Goal: Transaction & Acquisition: Obtain resource

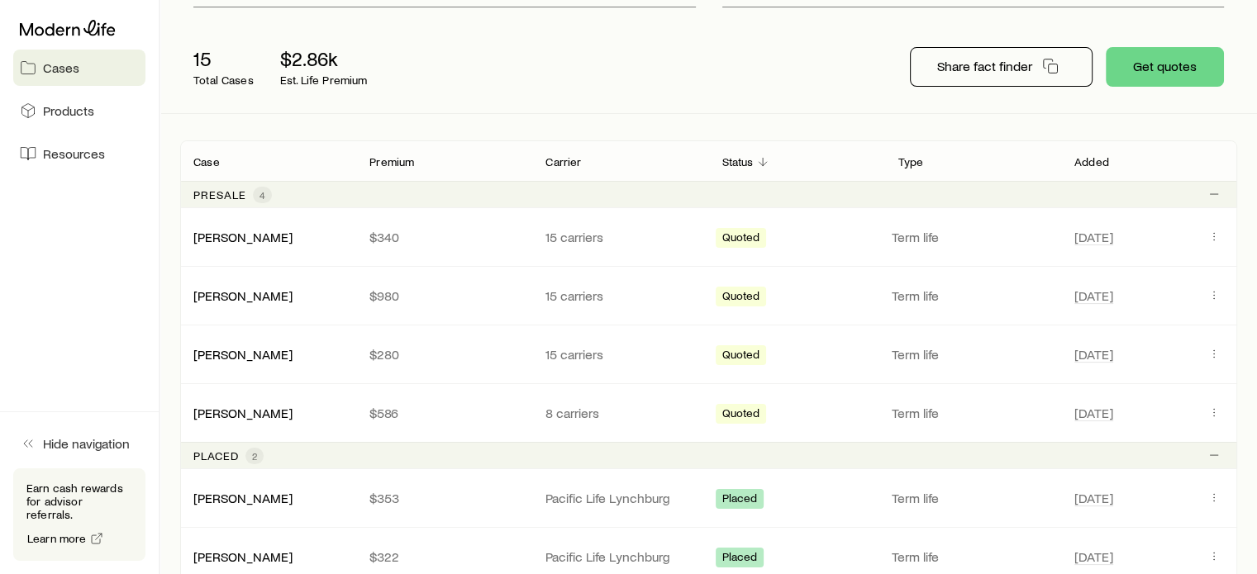
scroll to position [178, 0]
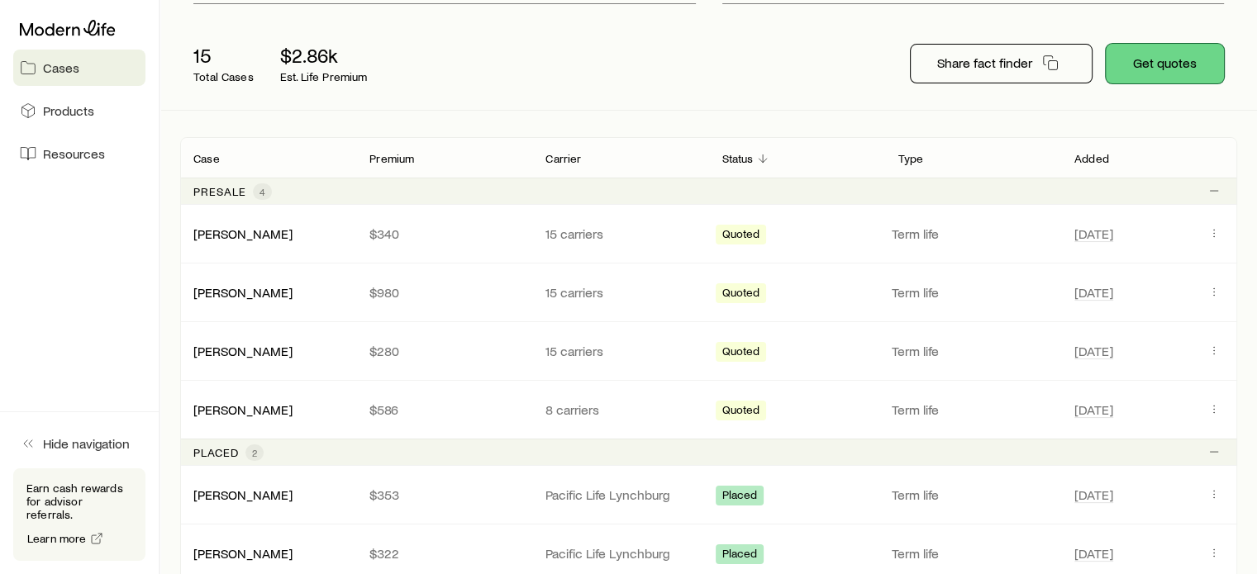
click at [1144, 83] on button "Get quotes" at bounding box center [1165, 64] width 118 height 40
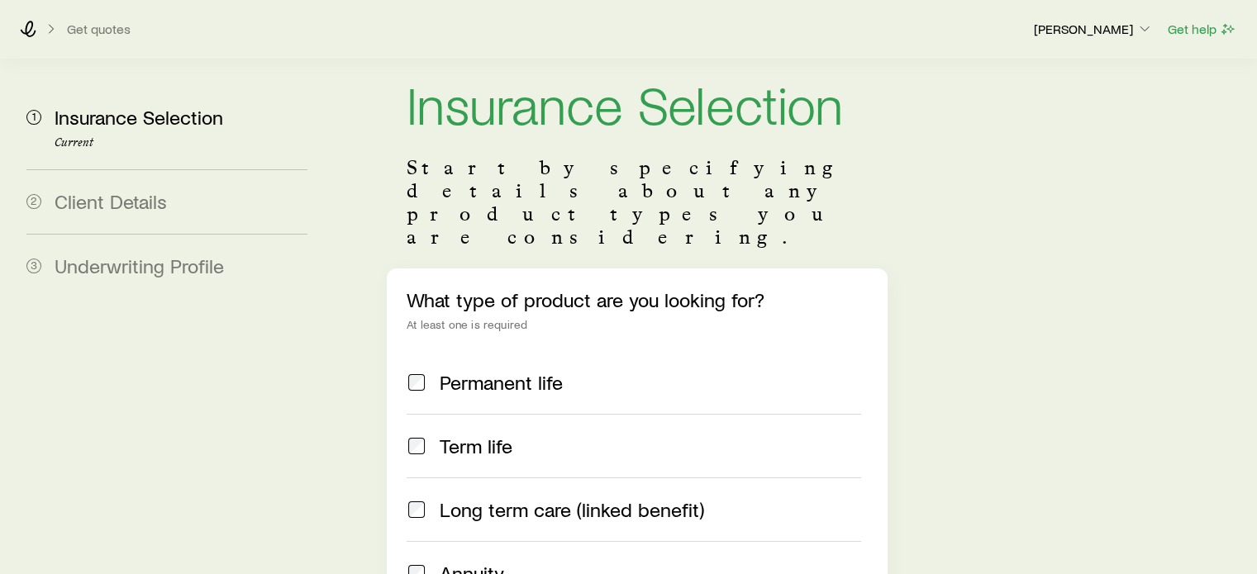
click at [411, 435] on span at bounding box center [417, 446] width 20 height 23
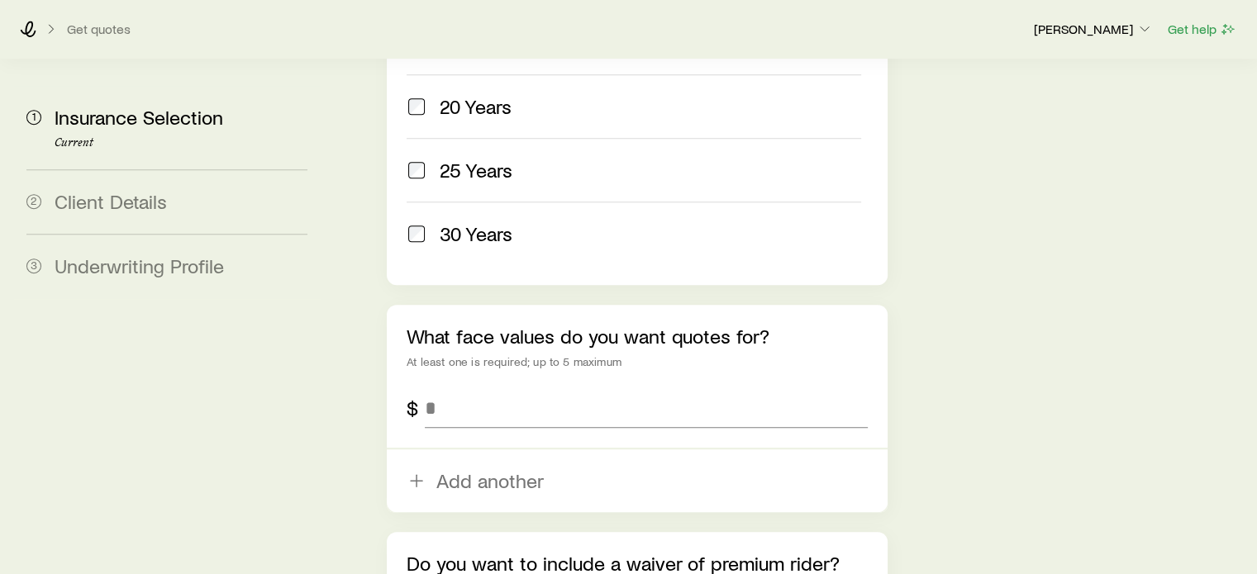
scroll to position [926, 0]
click at [473, 388] on input "tel" at bounding box center [646, 408] width 442 height 40
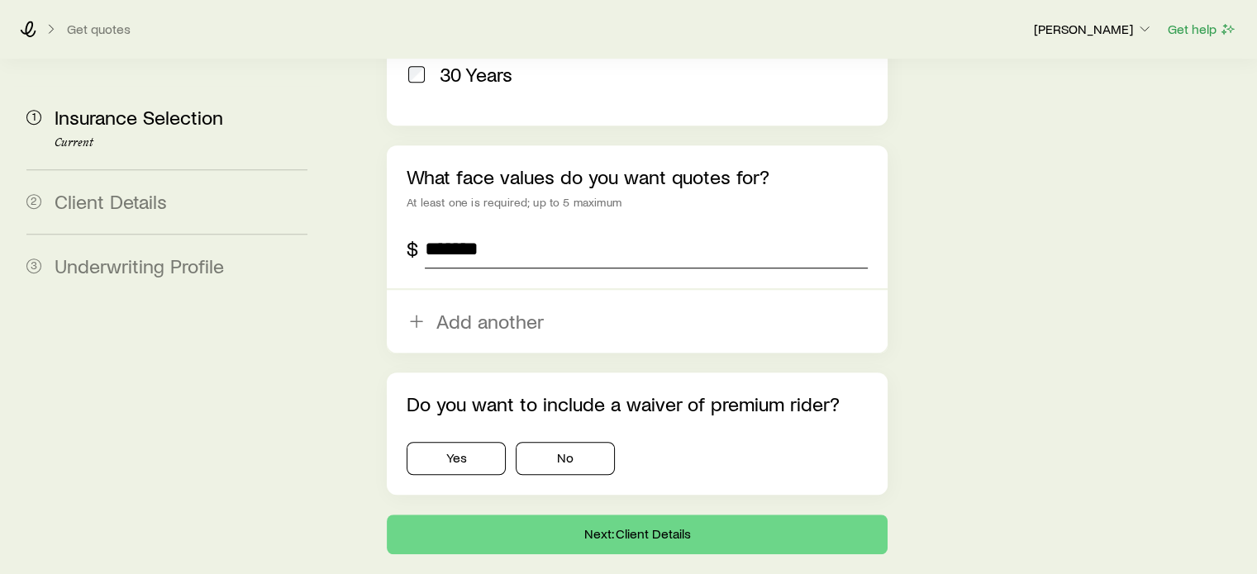
scroll to position [1091, 0]
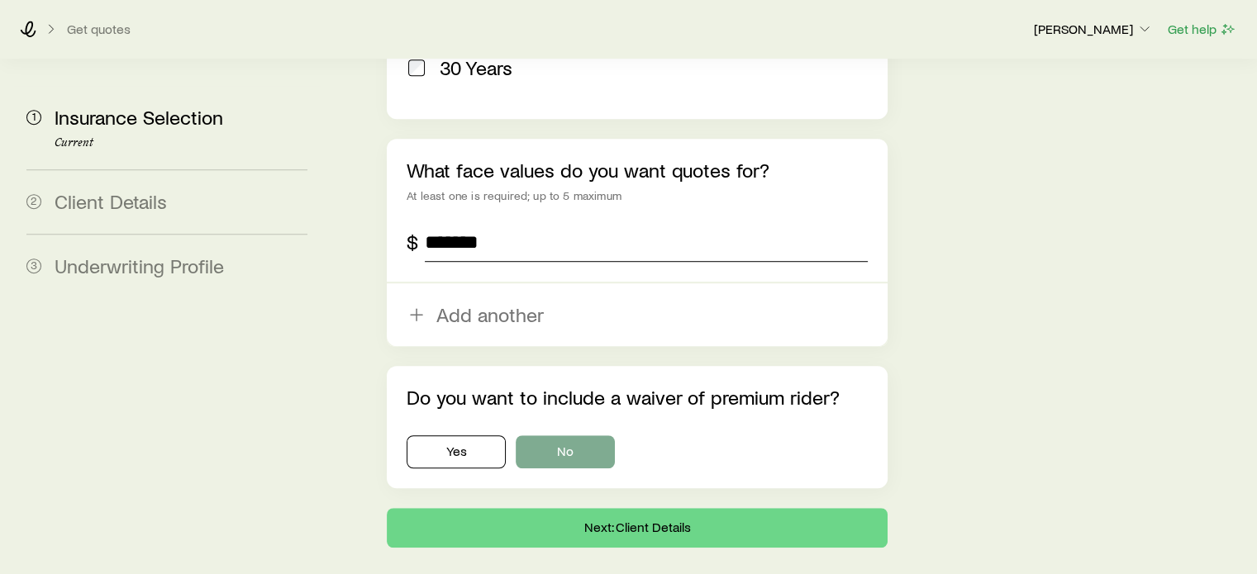
type input "*******"
click at [572, 436] on button "No" at bounding box center [565, 452] width 99 height 33
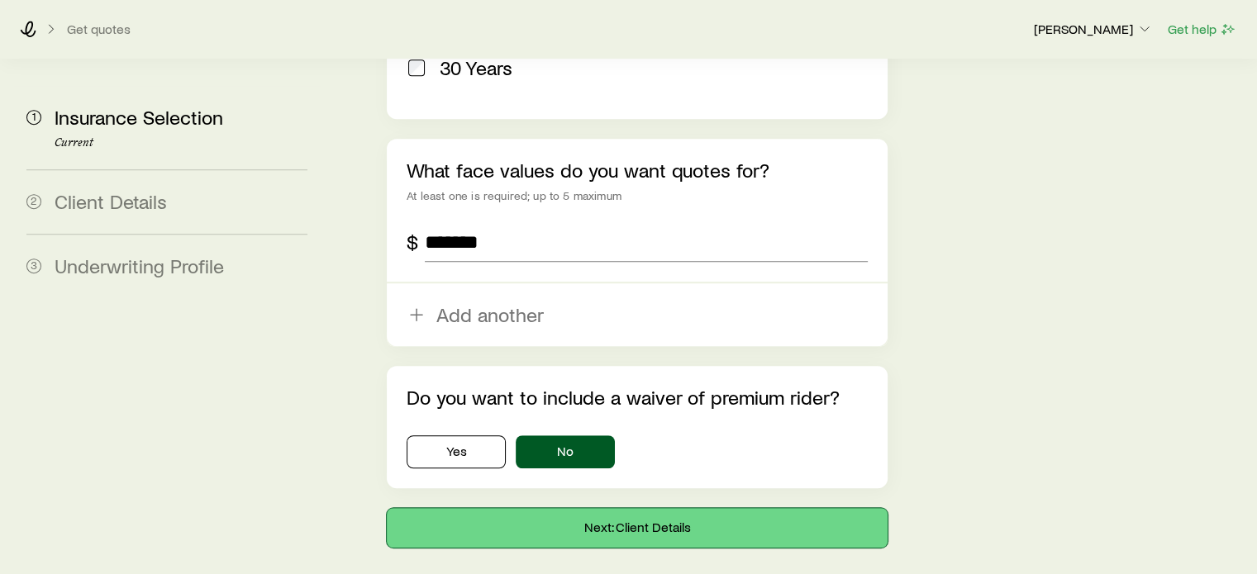
click at [564, 508] on button "Next: Client Details" at bounding box center [637, 528] width 500 height 40
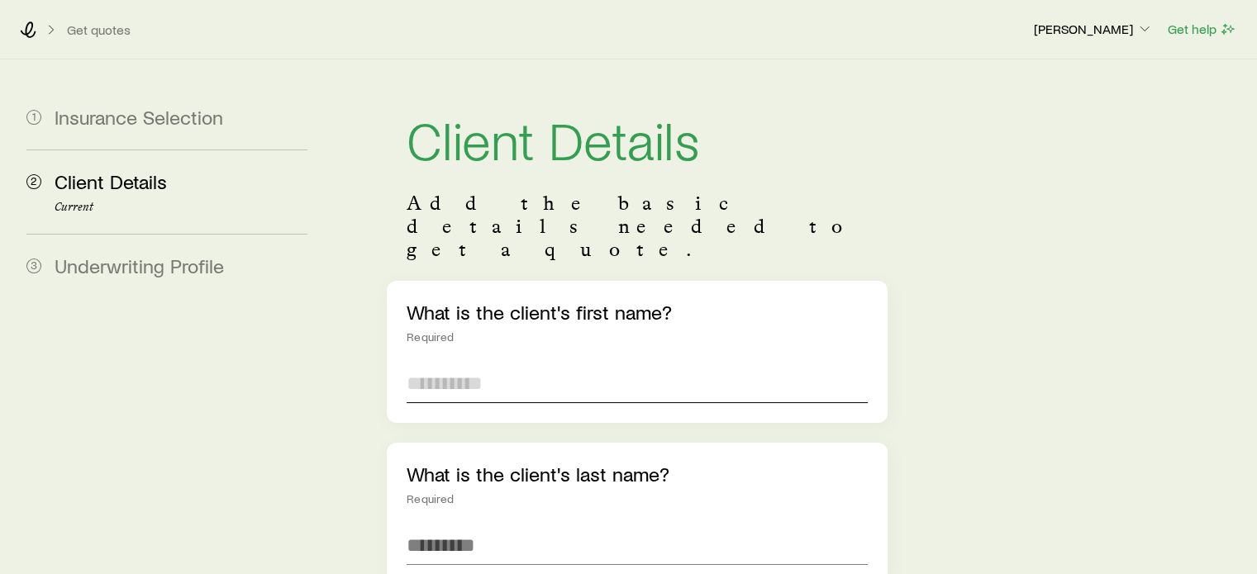
click at [533, 364] on input "text" at bounding box center [637, 384] width 460 height 40
type input "*****"
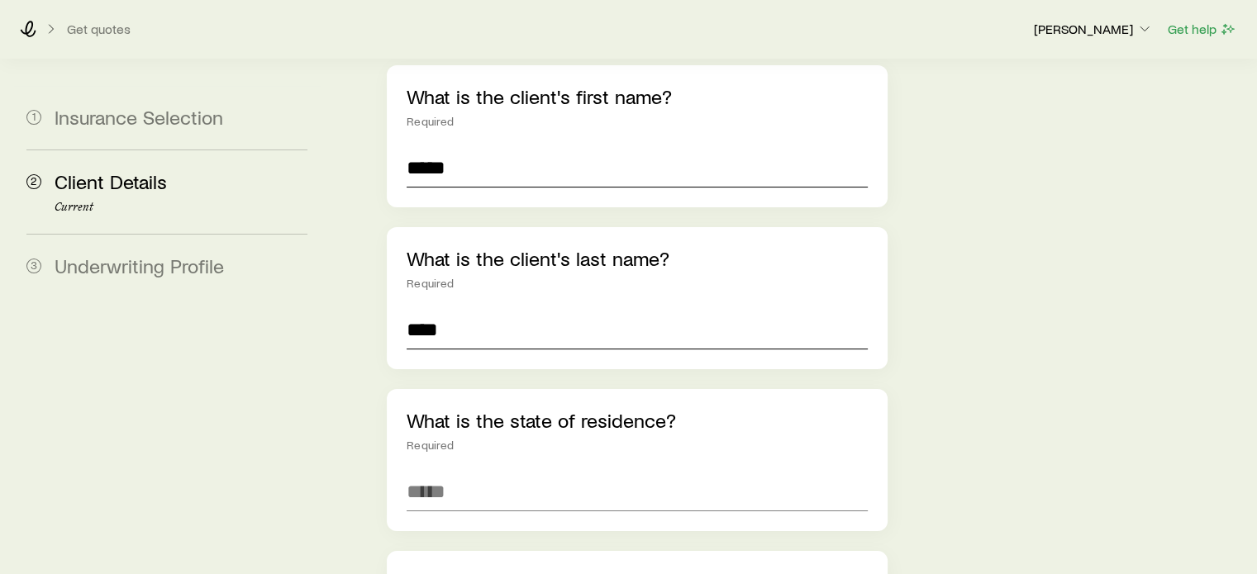
scroll to position [221, 0]
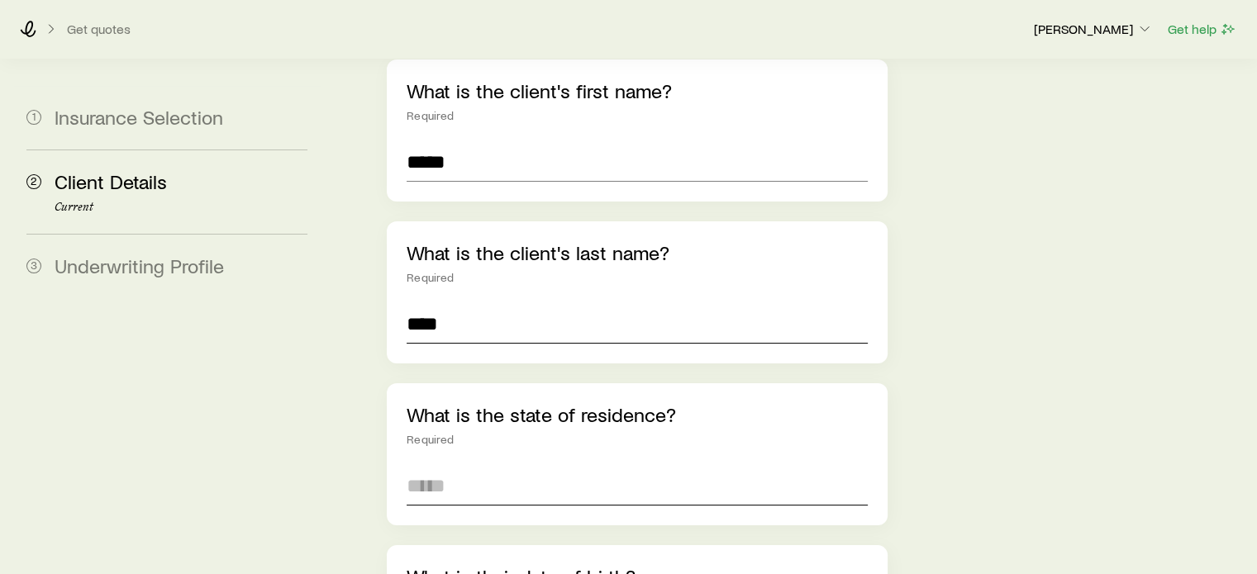
type input "****"
click at [455, 466] on input at bounding box center [637, 486] width 460 height 40
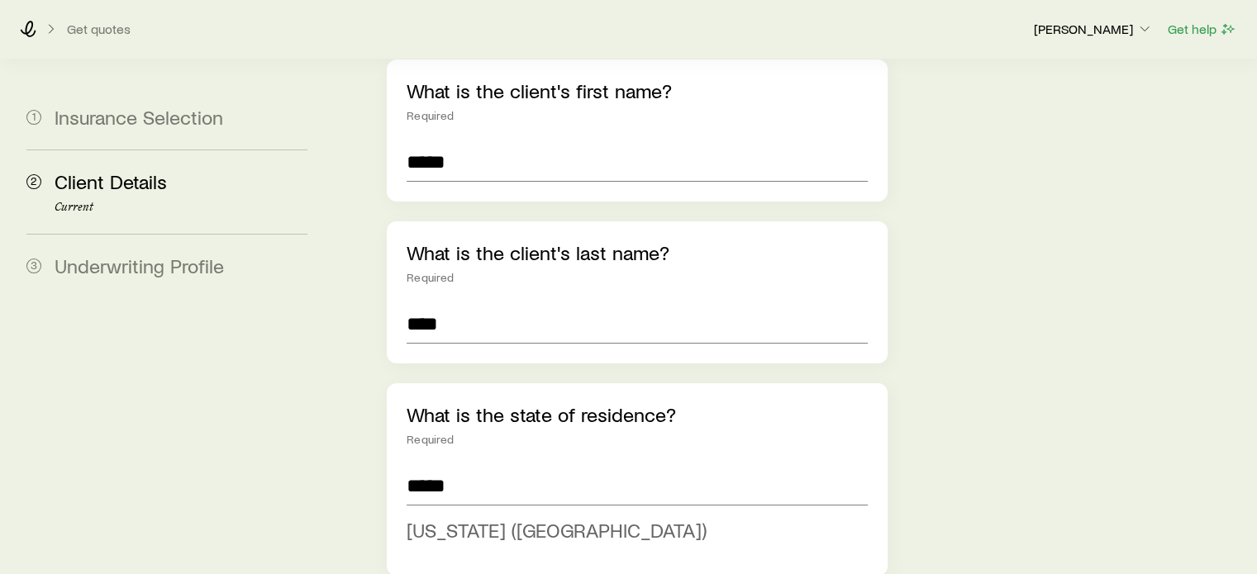
click at [461, 518] on span "[US_STATE] ([GEOGRAPHIC_DATA])" at bounding box center [557, 530] width 300 height 24
type input "**********"
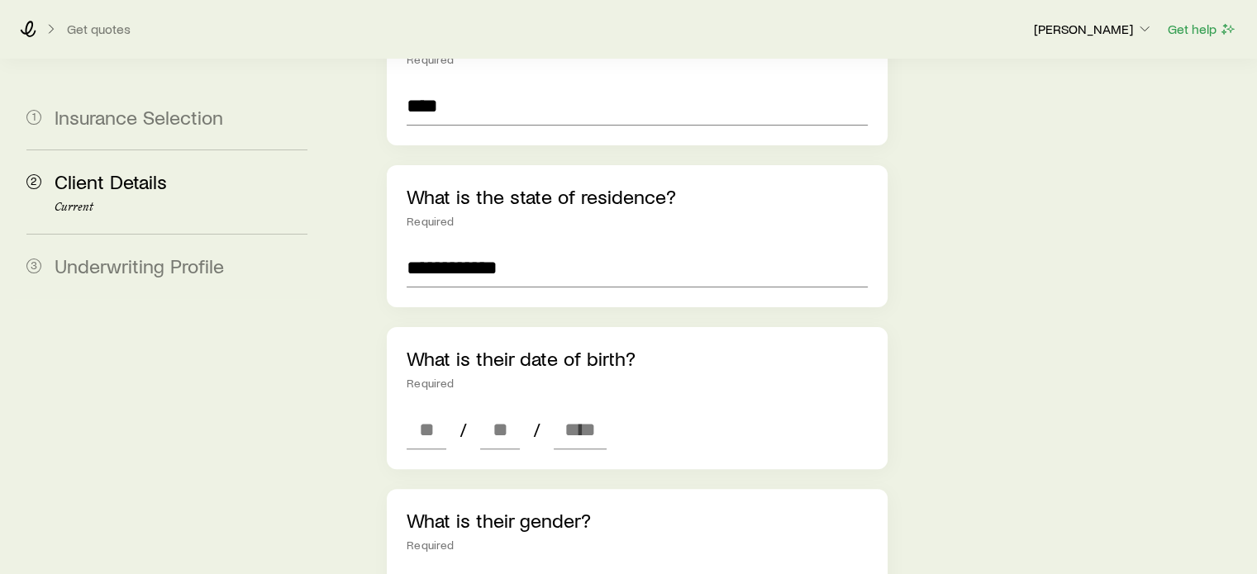
scroll to position [440, 0]
click at [430, 409] on input at bounding box center [427, 429] width 40 height 40
type input "**"
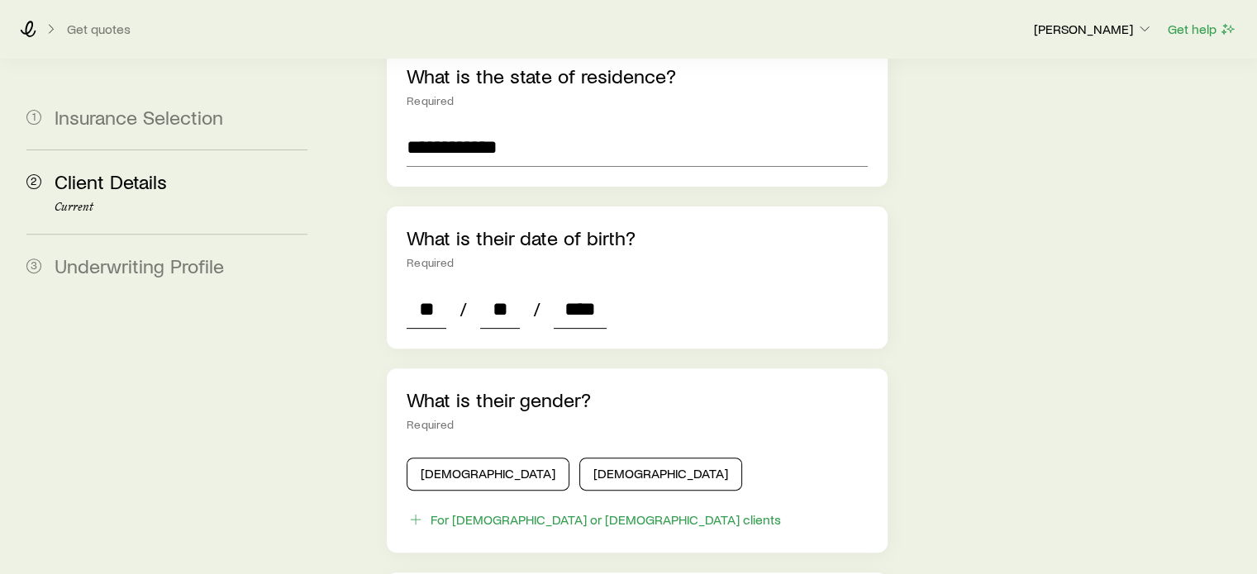
scroll to position [563, 0]
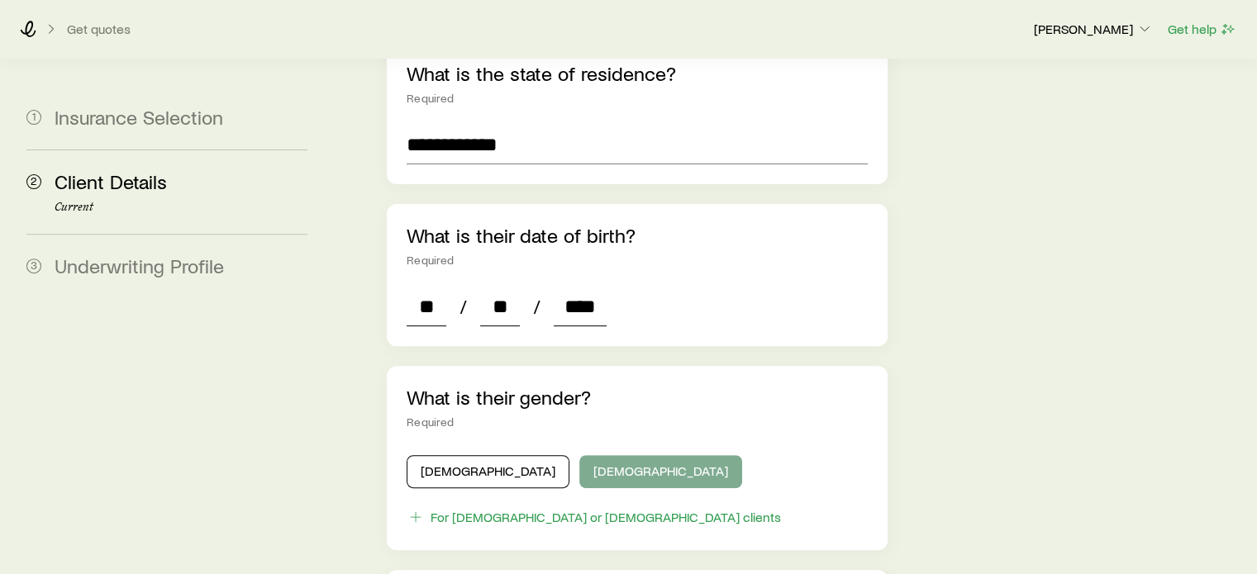
type input "****"
click at [579, 455] on button "[DEMOGRAPHIC_DATA]" at bounding box center [660, 471] width 163 height 33
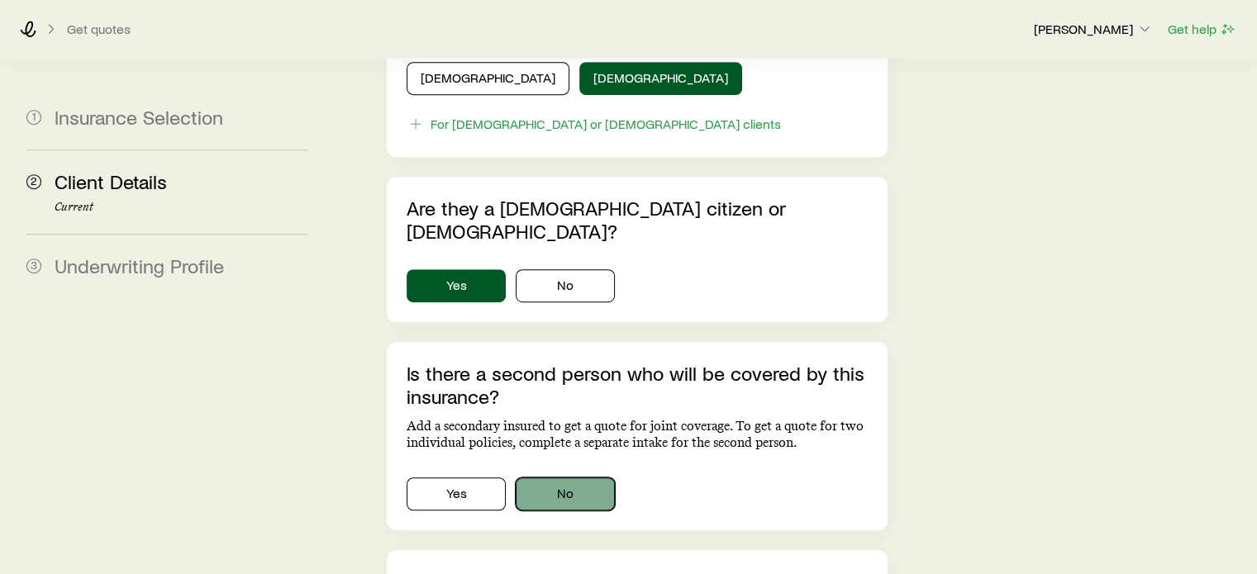
click at [556, 478] on button "No" at bounding box center [565, 494] width 99 height 33
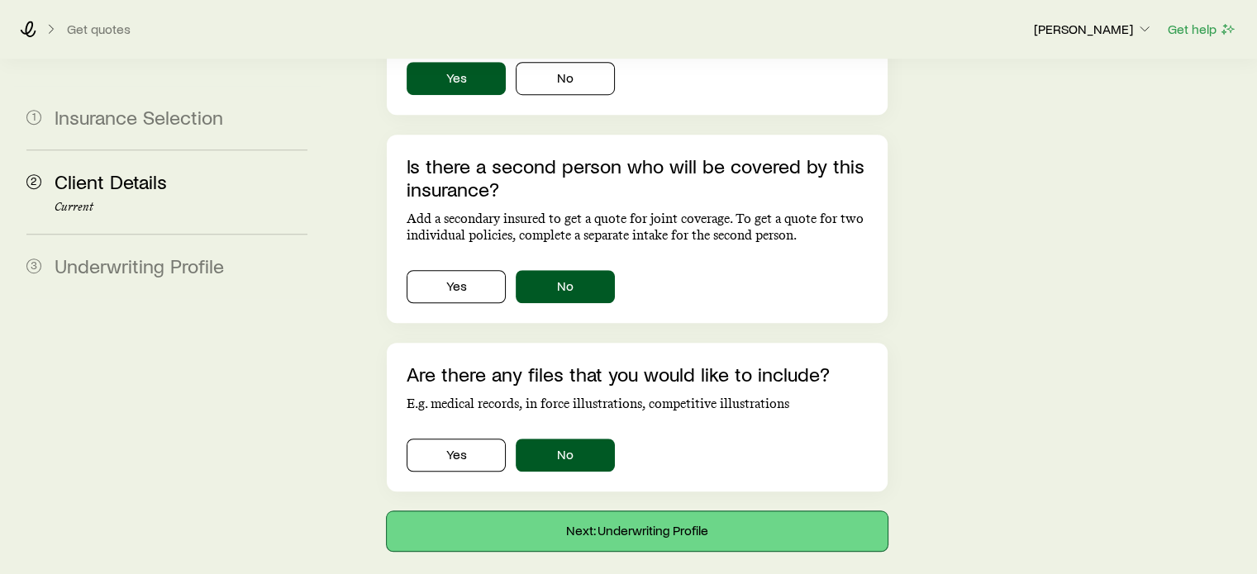
click at [598, 512] on button "Next: Underwriting Profile" at bounding box center [637, 532] width 500 height 40
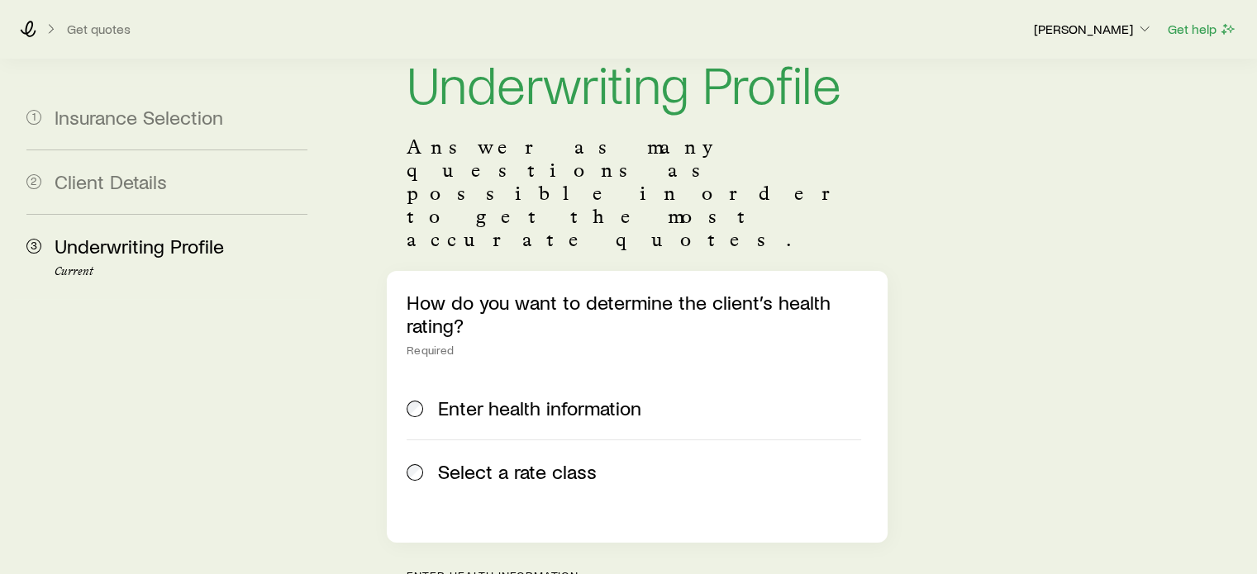
scroll to position [65, 0]
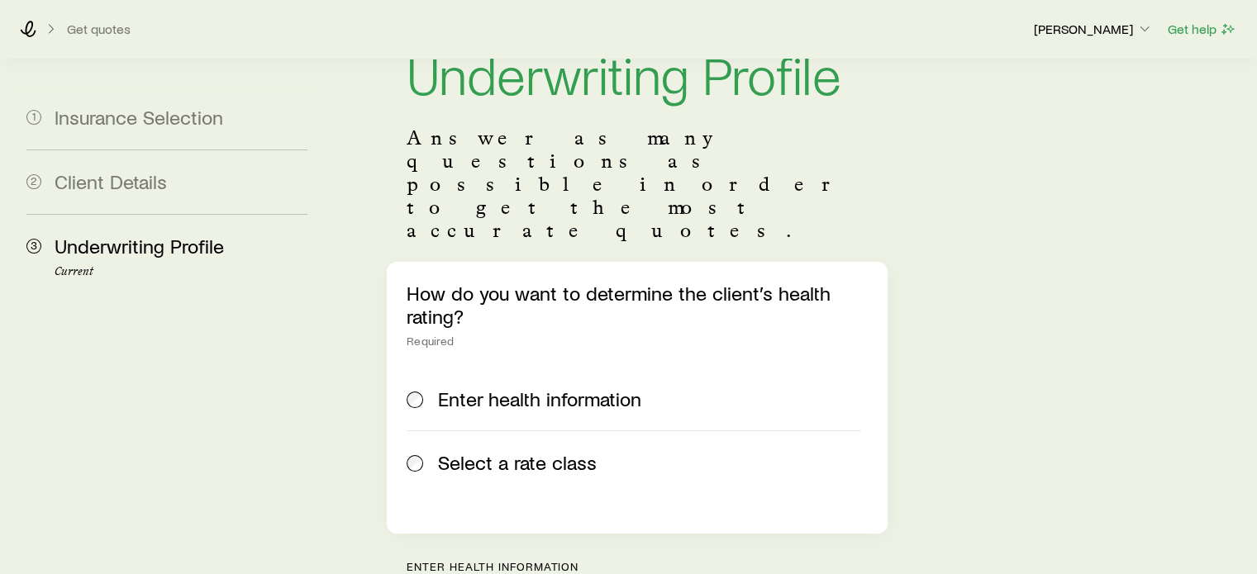
click at [485, 431] on label "Select a rate class" at bounding box center [634, 463] width 454 height 64
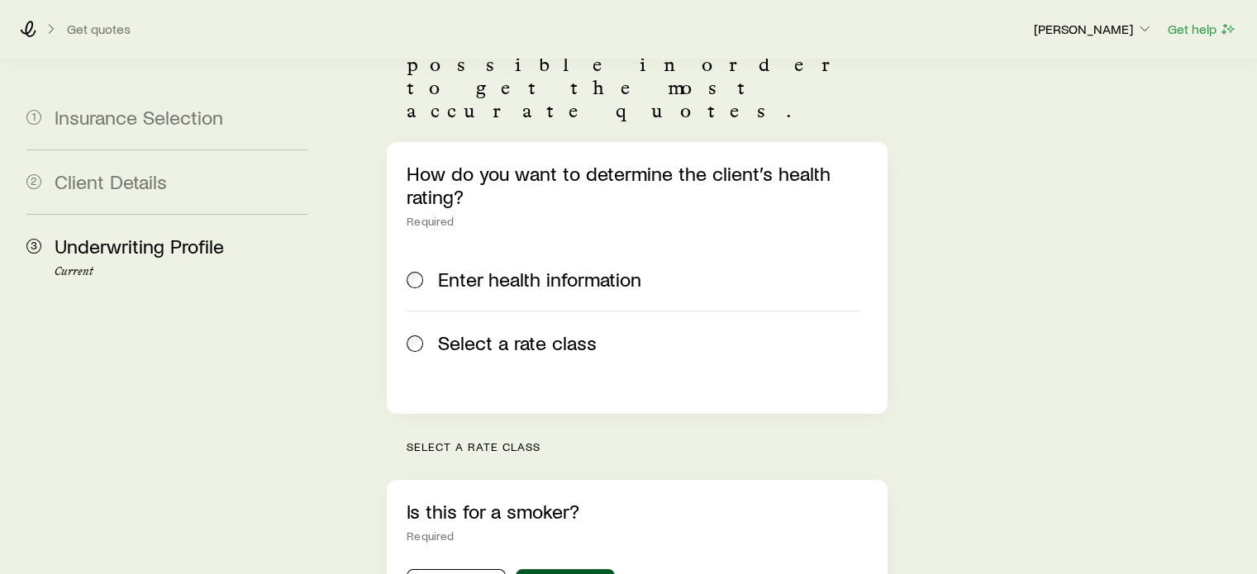
scroll to position [185, 0]
click at [502, 268] on span "Enter health information" at bounding box center [539, 279] width 203 height 23
click at [464, 311] on label "Select a rate class" at bounding box center [634, 343] width 454 height 64
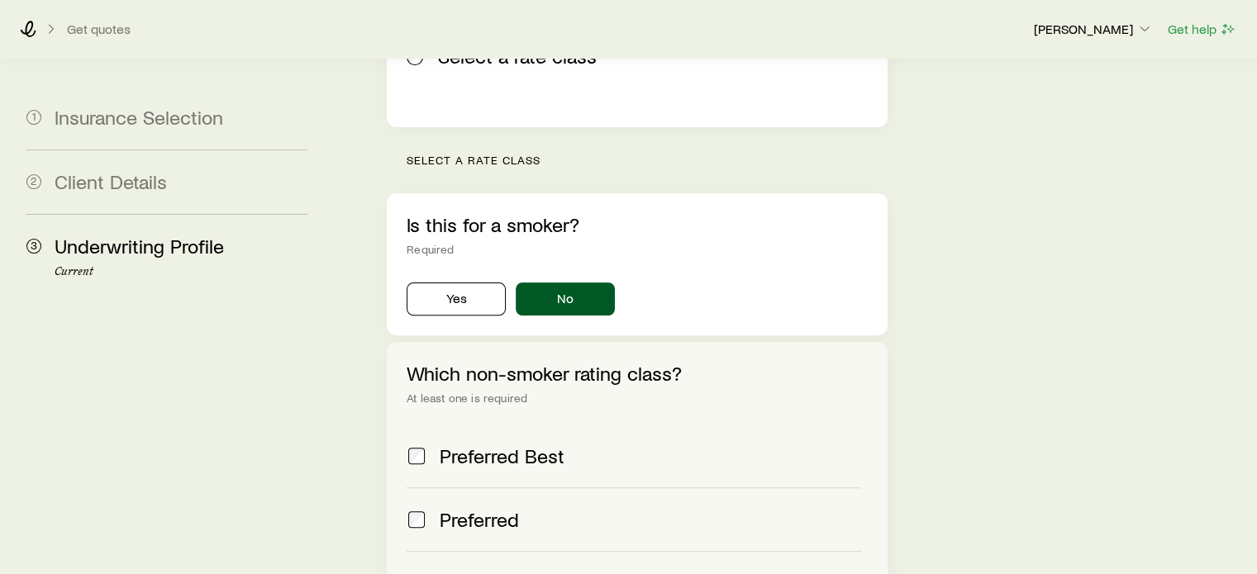
scroll to position [476, 0]
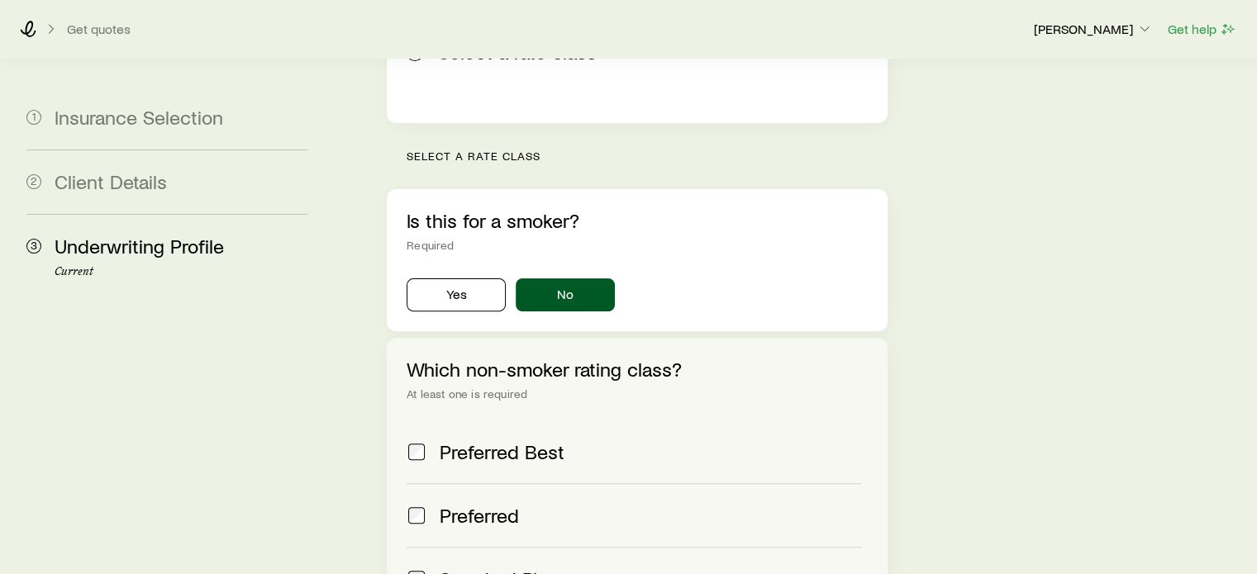
click at [464, 440] on span "Preferred Best" at bounding box center [502, 451] width 125 height 23
click at [420, 547] on label "Standard Plus" at bounding box center [634, 579] width 454 height 64
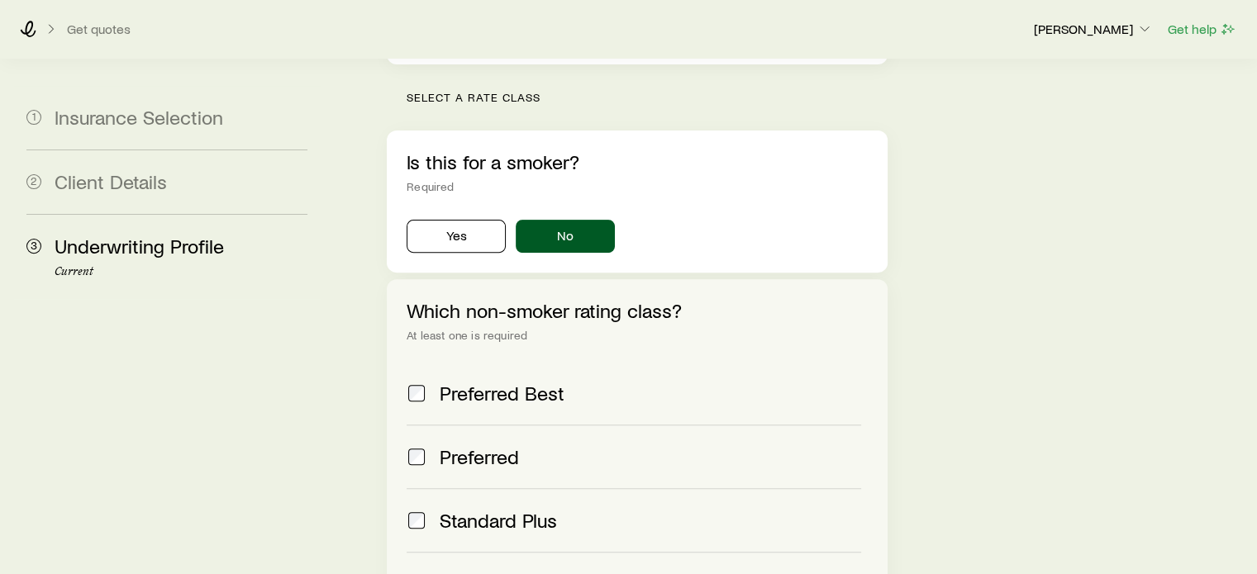
scroll to position [535, 0]
click at [436, 551] on label "Standard" at bounding box center [634, 583] width 454 height 64
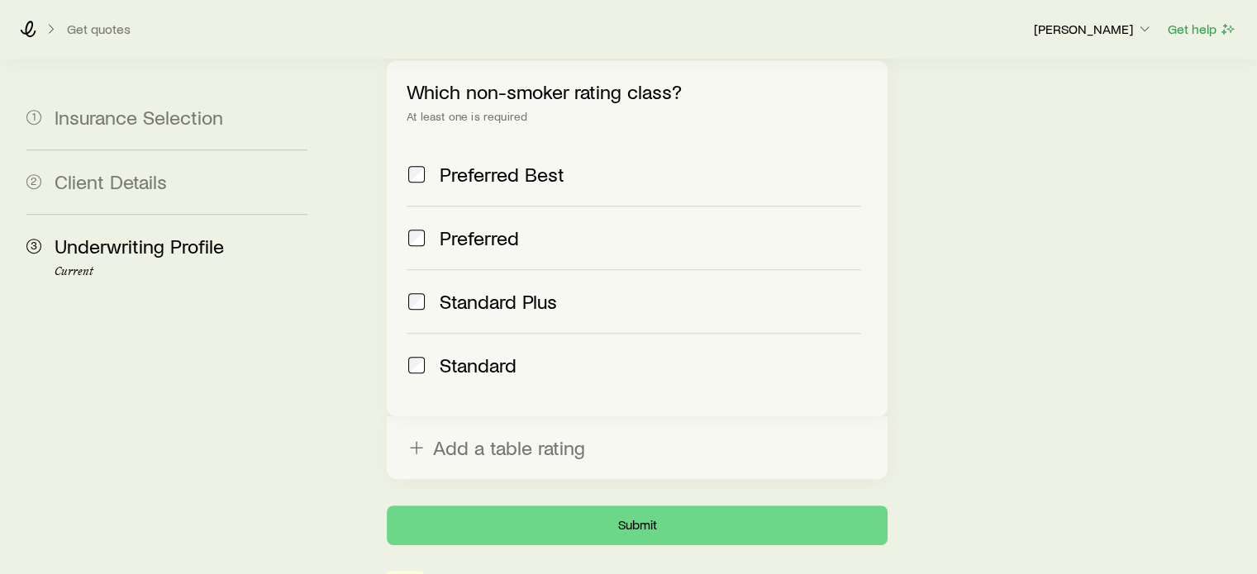
scroll to position [756, 0]
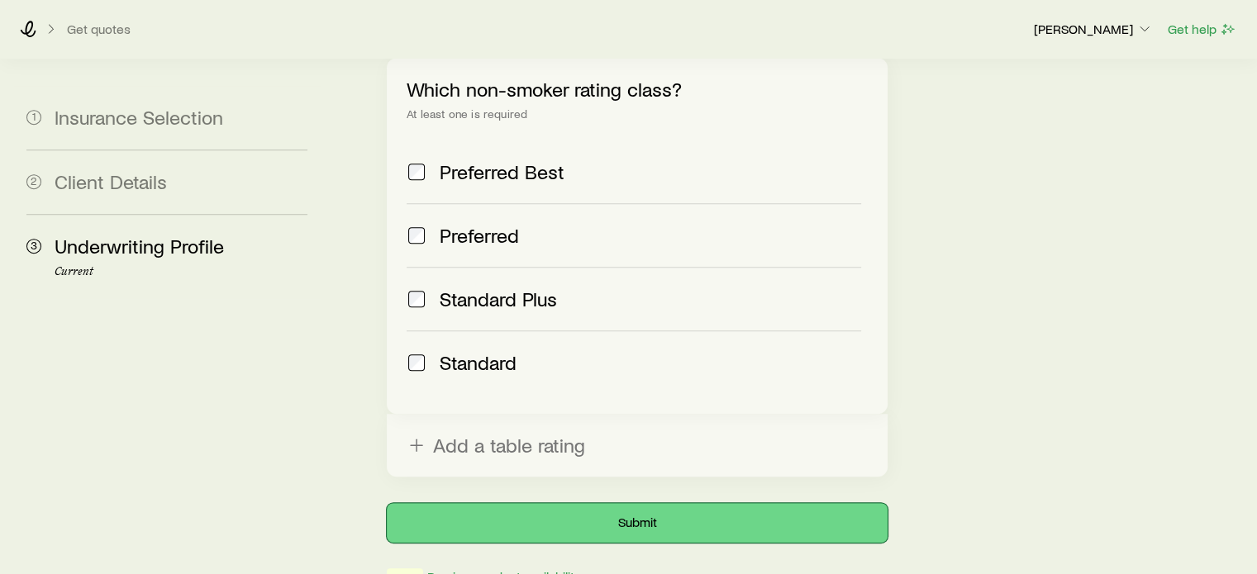
click at [643, 503] on button "Submit" at bounding box center [637, 523] width 500 height 40
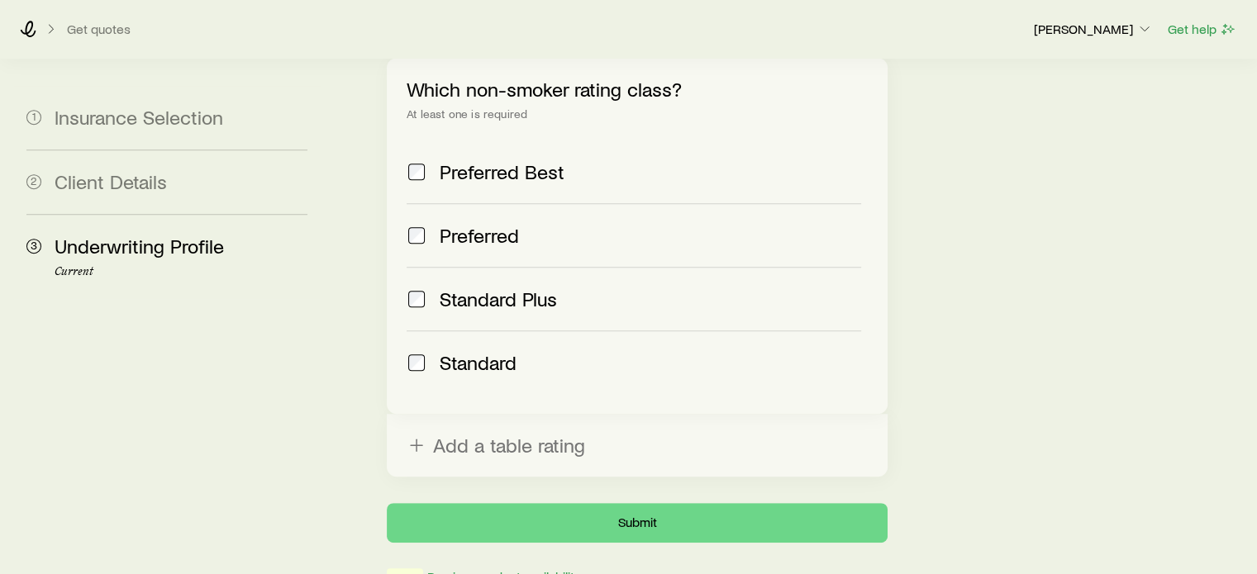
scroll to position [0, 0]
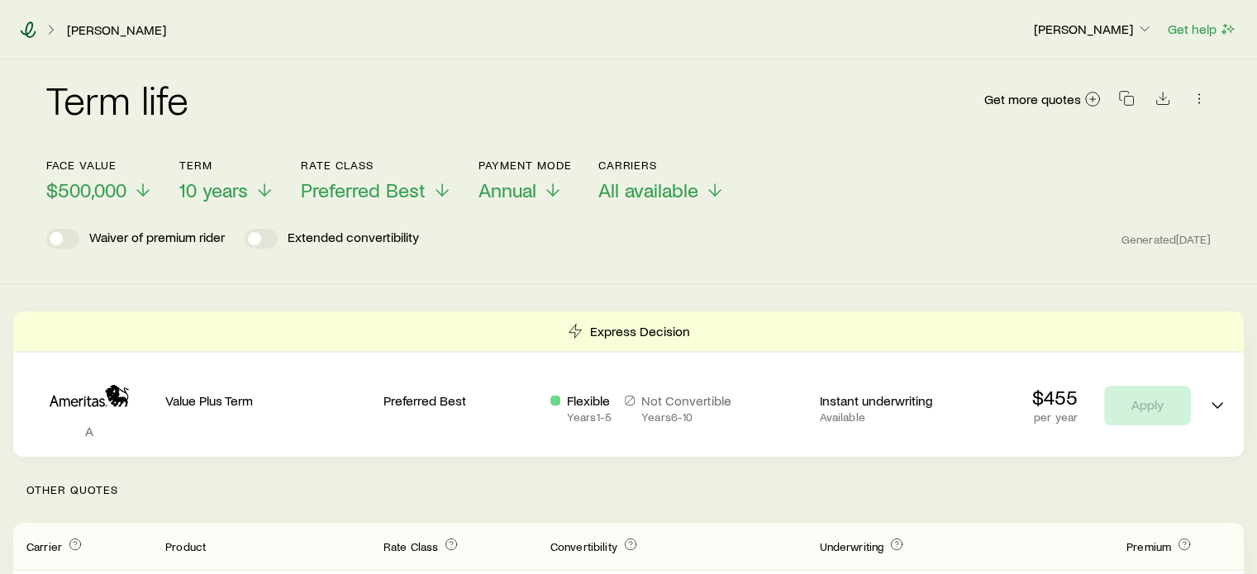
click at [22, 26] on icon at bounding box center [28, 29] width 17 height 17
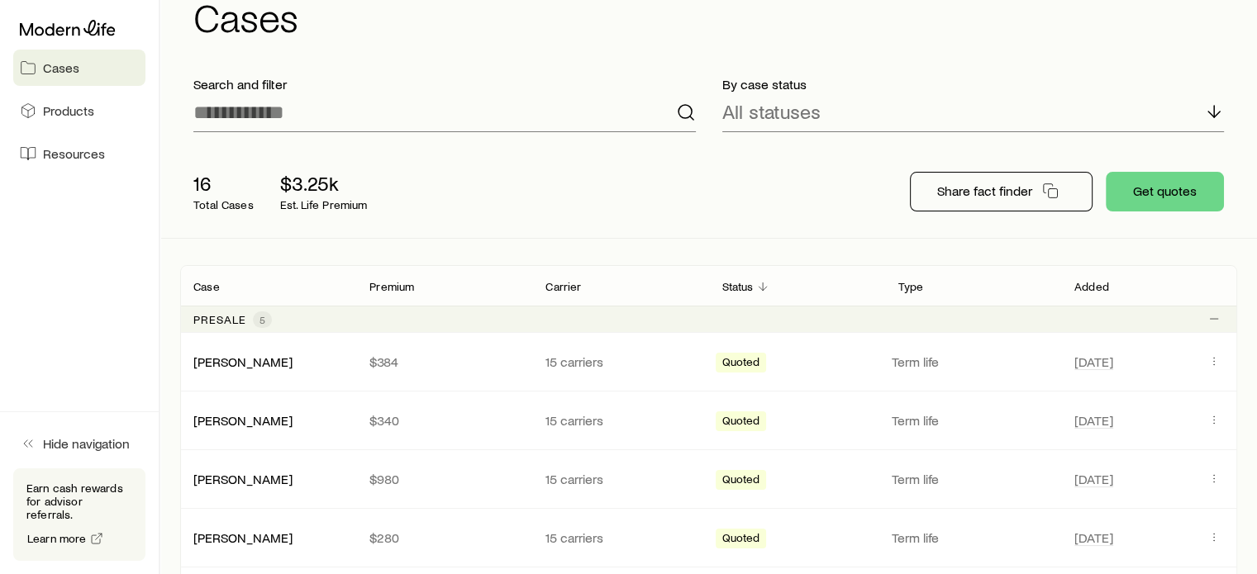
scroll to position [99, 0]
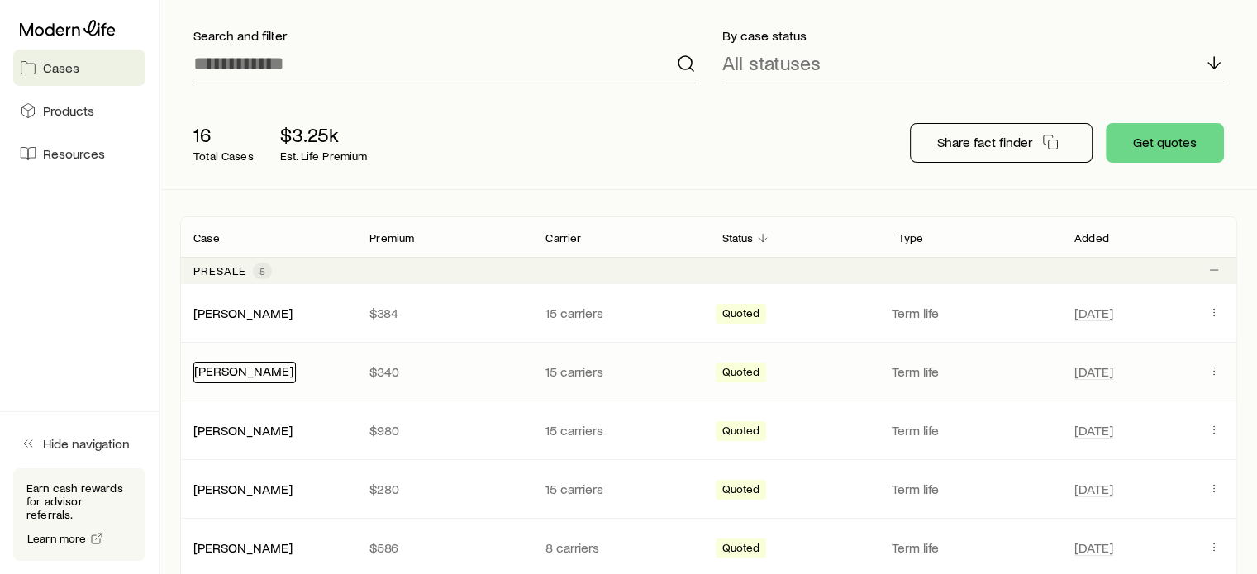
click at [264, 373] on link "[PERSON_NAME]" at bounding box center [243, 371] width 99 height 16
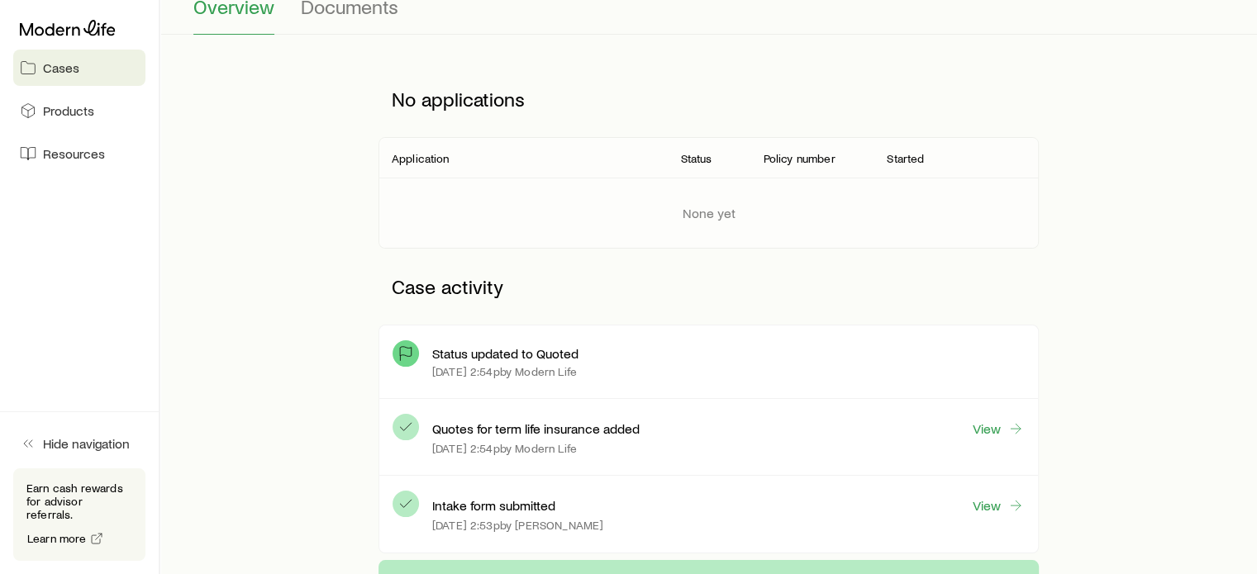
scroll to position [178, 0]
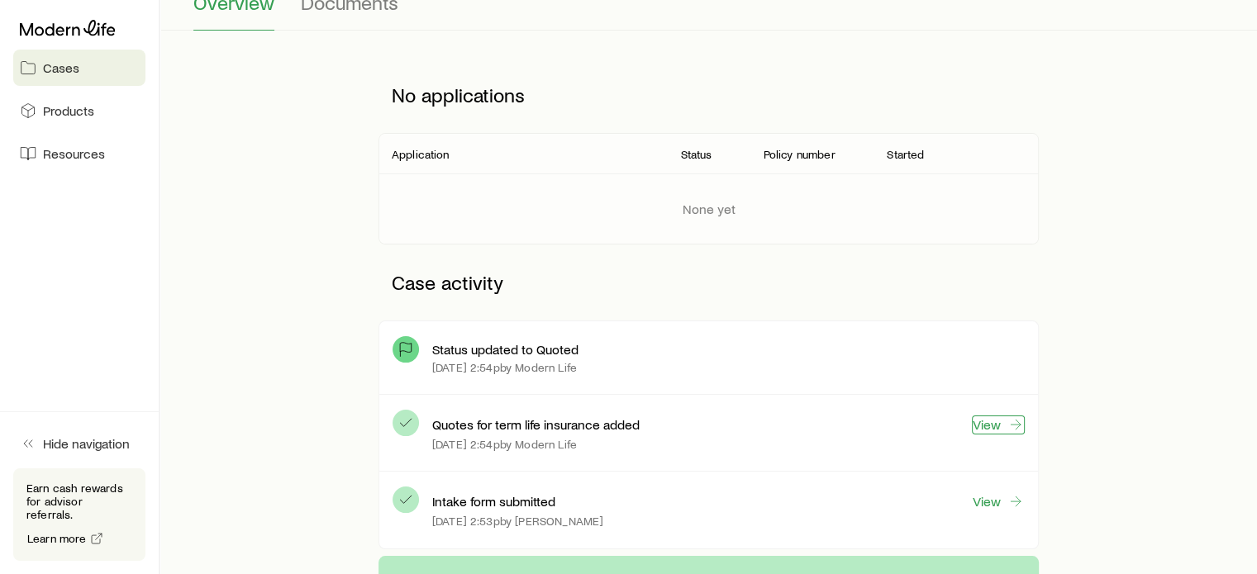
click at [997, 423] on link "View" at bounding box center [998, 425] width 53 height 19
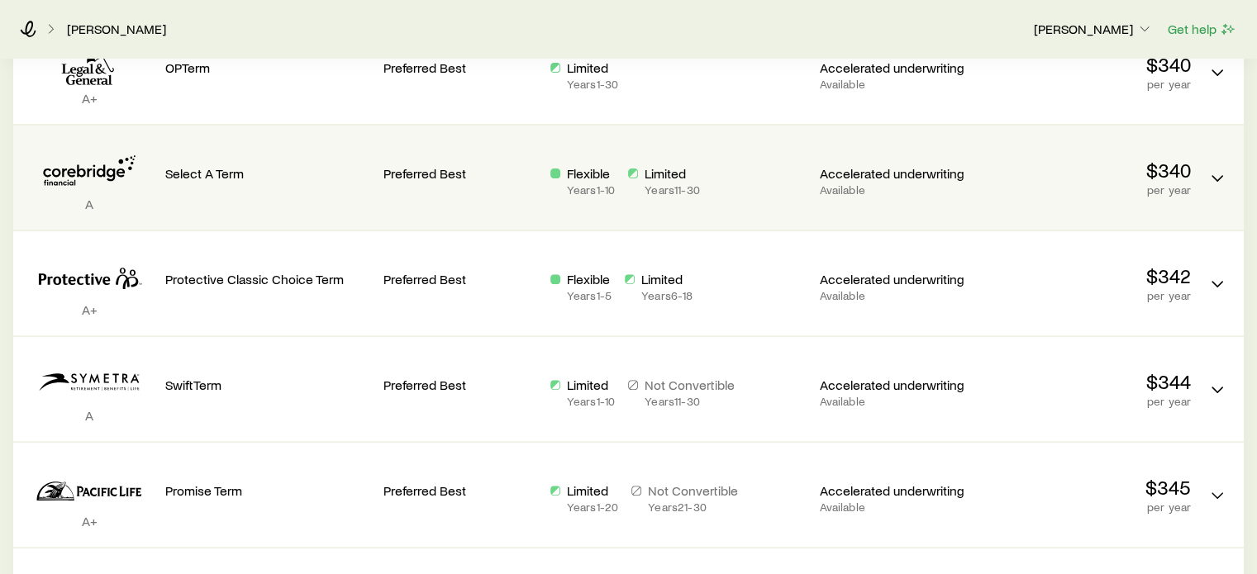
scroll to position [740, 0]
